Goal: Task Accomplishment & Management: Use online tool/utility

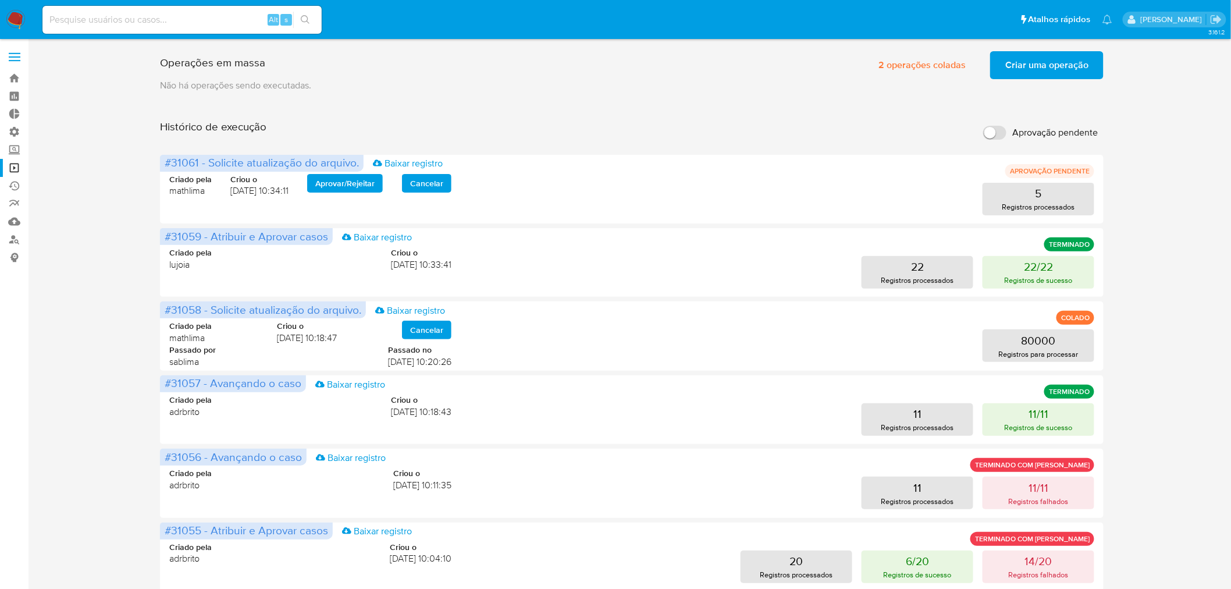
click at [999, 131] on input "Aprovação pendente" at bounding box center [994, 133] width 23 height 14
checkbox input "true"
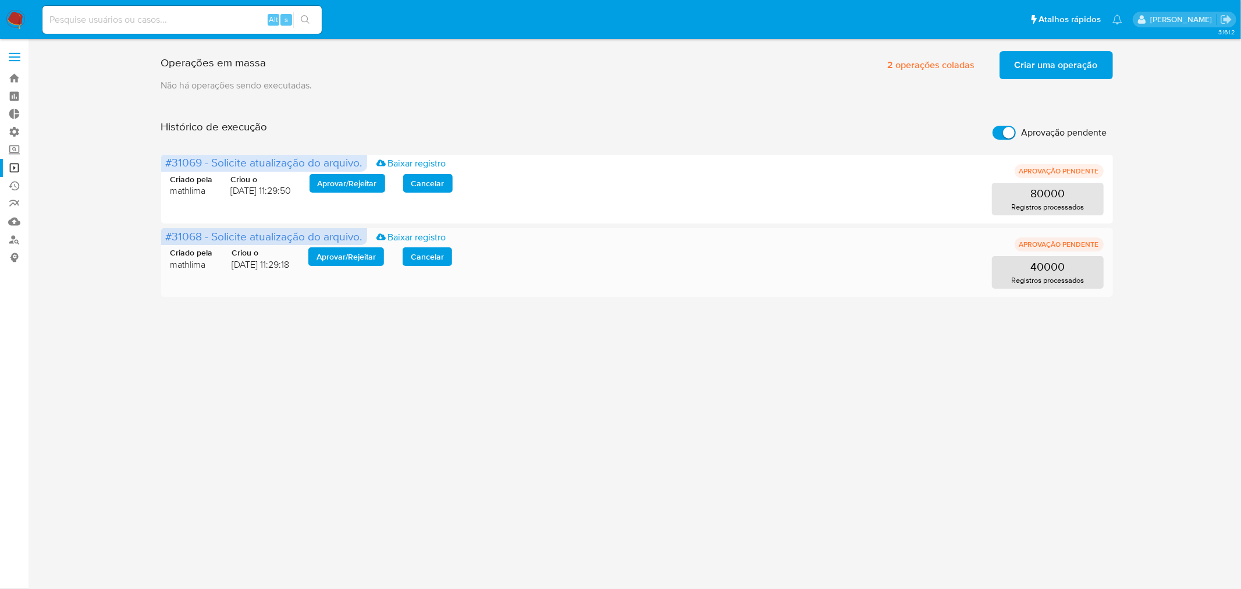
click at [342, 256] on span "Aprovar / Rejeitar" at bounding box center [345, 256] width 59 height 16
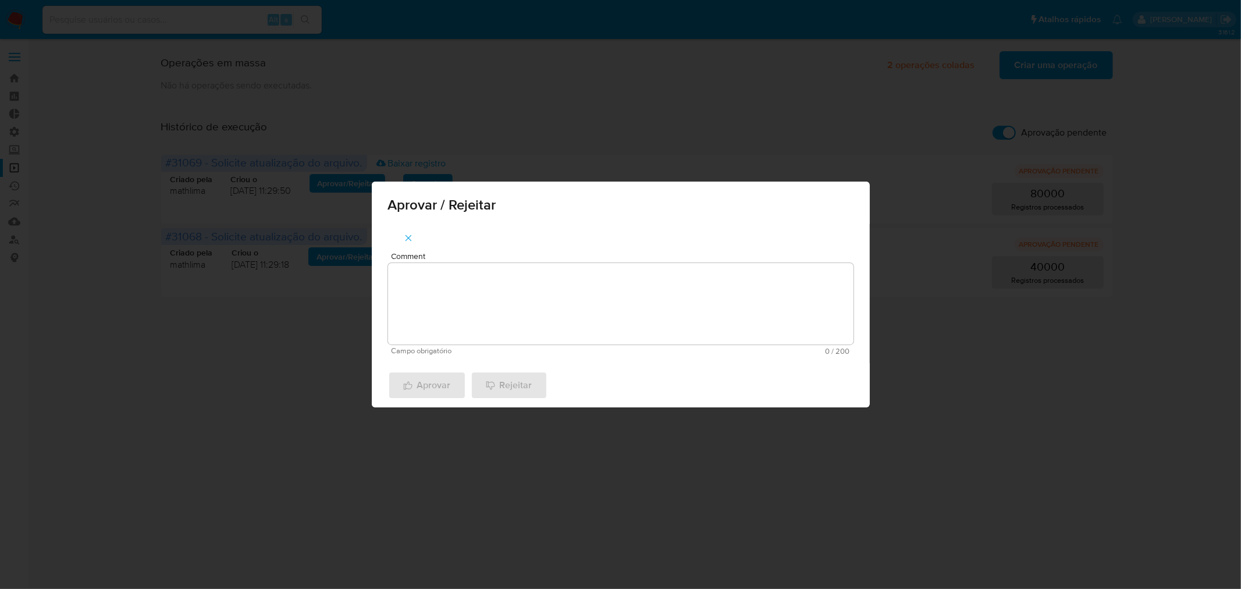
click at [502, 298] on textarea "Comment" at bounding box center [620, 303] width 465 height 81
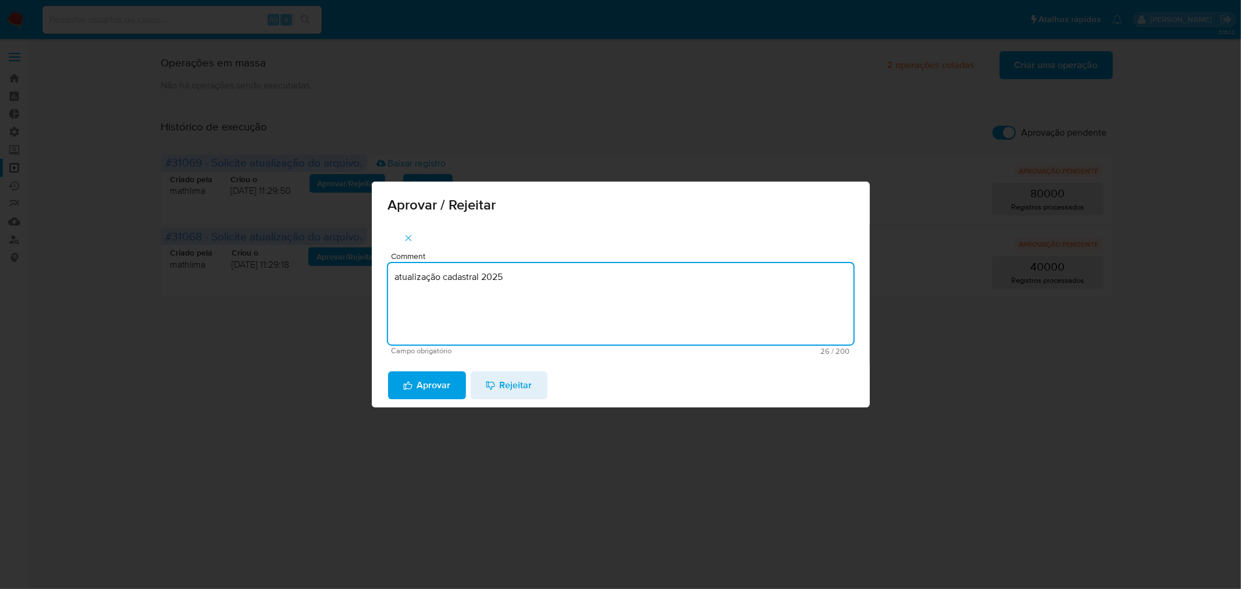
click at [464, 277] on textarea "atualização cadastral 2025" at bounding box center [620, 303] width 465 height 81
type textarea "atualização cadastral 2025"
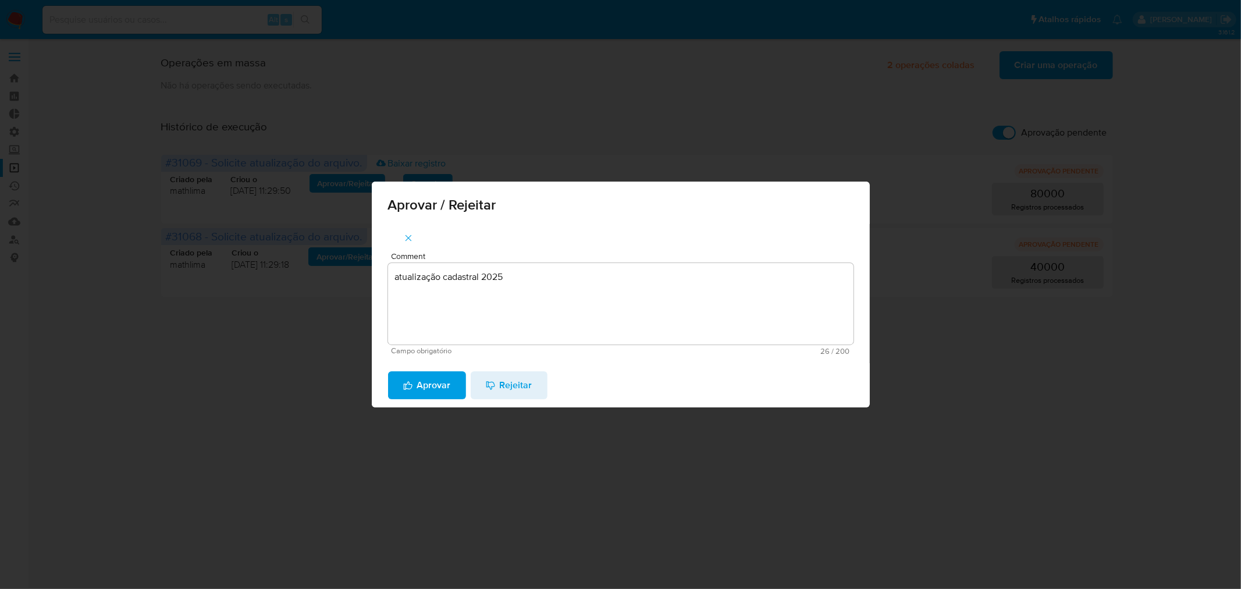
click at [413, 386] on span "Aprovar" at bounding box center [427, 385] width 48 height 26
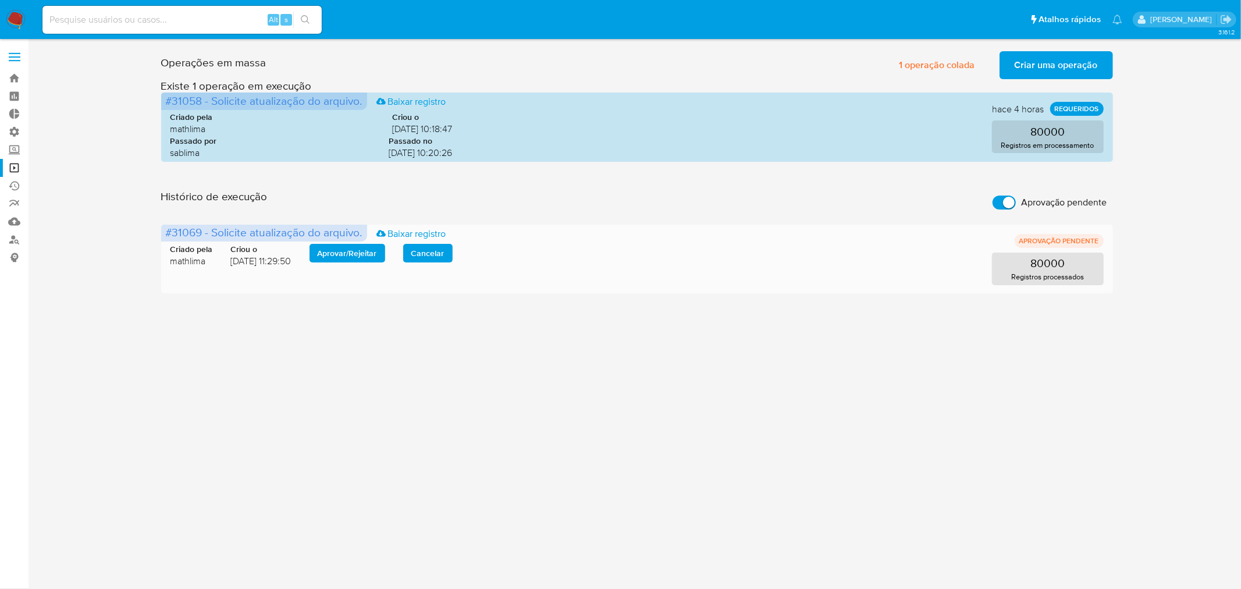
click at [355, 260] on span "Aprovar / Rejeitar" at bounding box center [347, 253] width 59 height 16
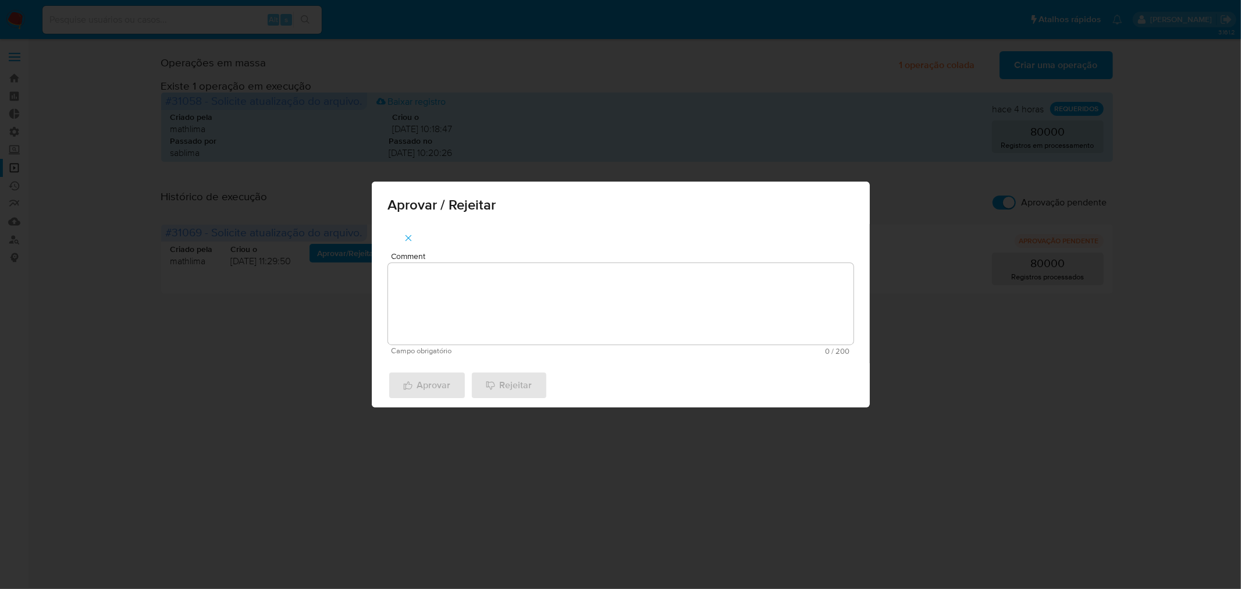
click at [430, 298] on textarea "Comment" at bounding box center [620, 303] width 465 height 81
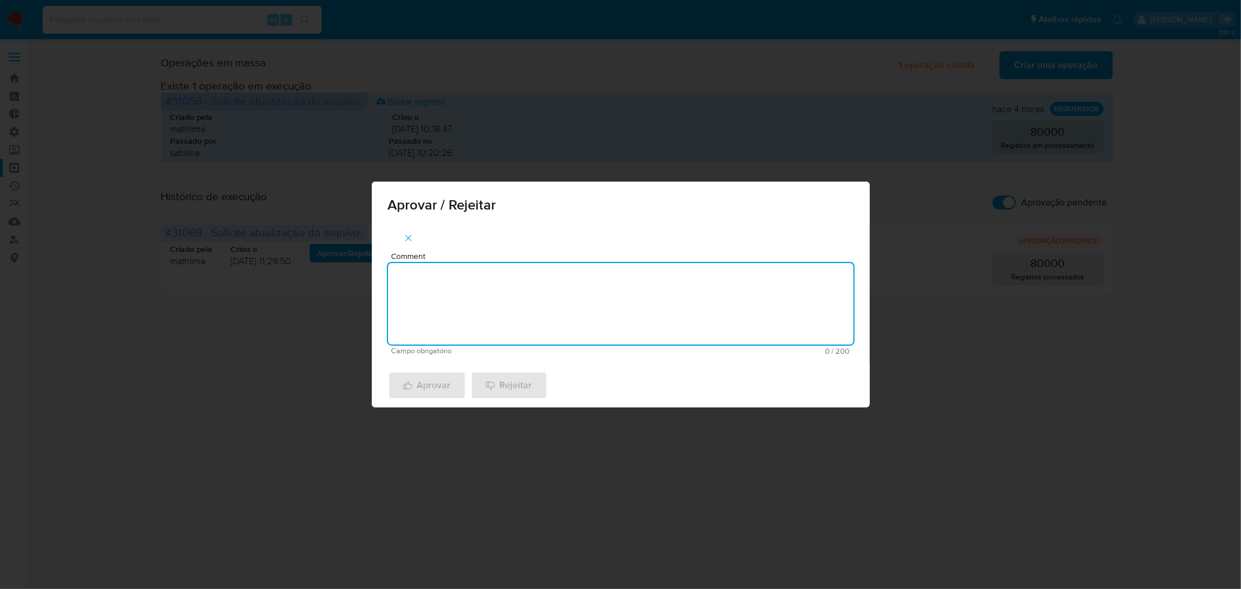
paste textarea "atualização cadastral 2025"
type textarea "atualização cadastral 2025"
click at [438, 387] on span "Aprovar" at bounding box center [427, 385] width 48 height 26
